Goal: Information Seeking & Learning: Learn about a topic

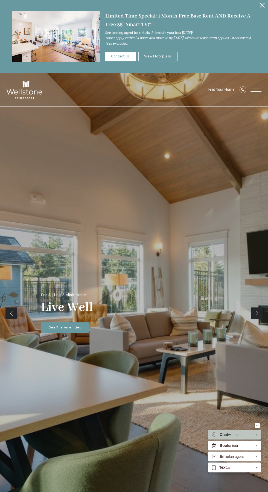
click at [262, 5] on icon "Close Alert" at bounding box center [262, 5] width 5 height 5
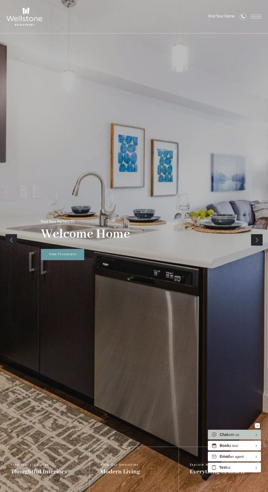
click at [256, 15] on span "Open Menu" at bounding box center [255, 15] width 11 height 0
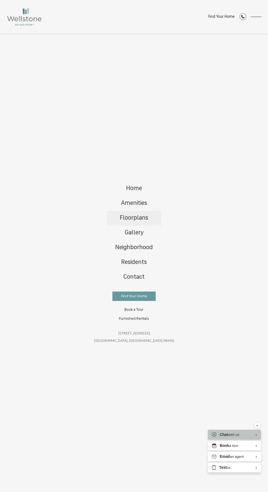
click at [124, 215] on span "Floorplans" at bounding box center [134, 218] width 28 height 6
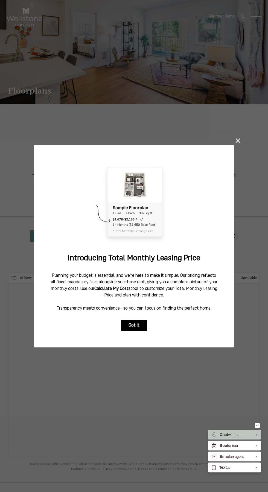
click at [134, 329] on button "Got it" at bounding box center [134, 325] width 26 height 11
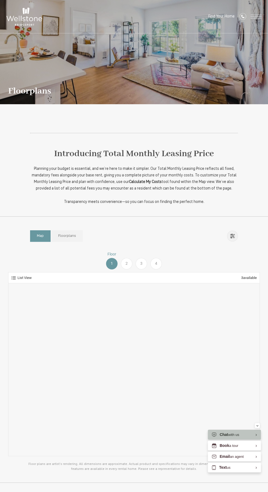
click at [75, 232] on link "Floorplans" at bounding box center [66, 235] width 31 height 11
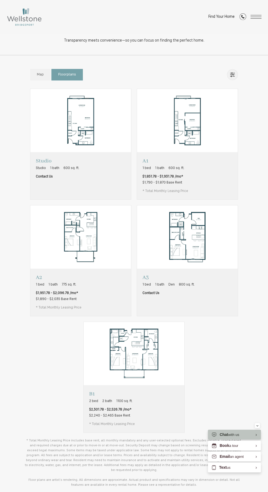
scroll to position [160, 0]
click at [134, 359] on img "View floorplan B1" at bounding box center [134, 354] width 101 height 63
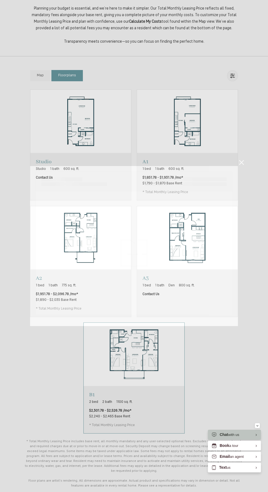
scroll to position [0, 0]
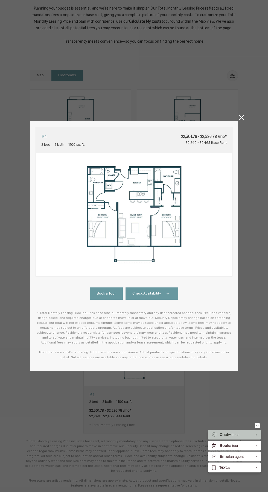
click at [236, 99] on div "B1 2 bed 2 bath 1100 sq. ft. $2,301.78 - $2,526.78 /mo* $2,240 - $2,465 Base Re…" at bounding box center [134, 246] width 268 height 492
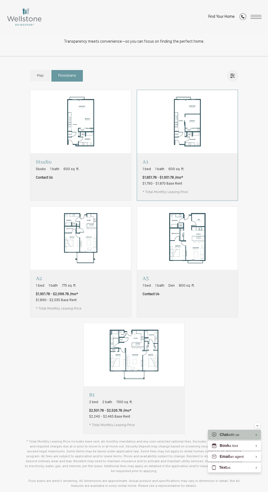
click at [236, 112] on img "View floorplan A1" at bounding box center [187, 121] width 101 height 63
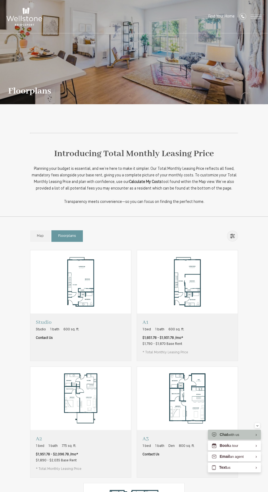
click at [257, 18] on span "Open Menu" at bounding box center [255, 18] width 11 height 0
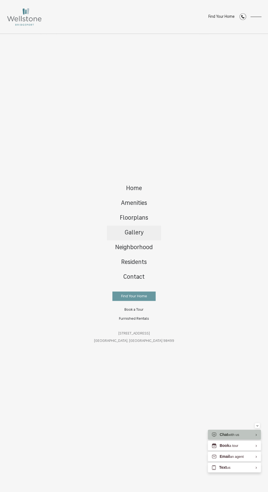
click at [135, 233] on span "Gallery" at bounding box center [134, 233] width 19 height 6
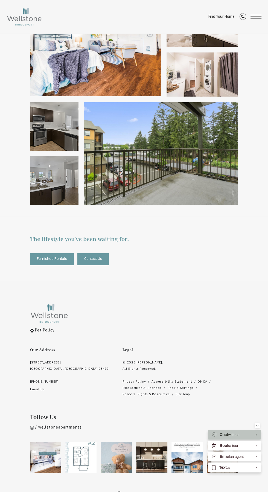
scroll to position [721, 0]
